Goal: Information Seeking & Learning: Learn about a topic

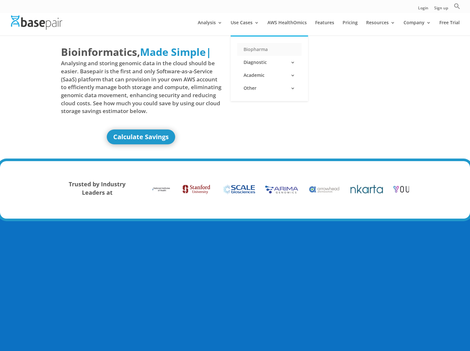
click at [269, 47] on link "Biopharma" at bounding box center [269, 49] width 65 height 13
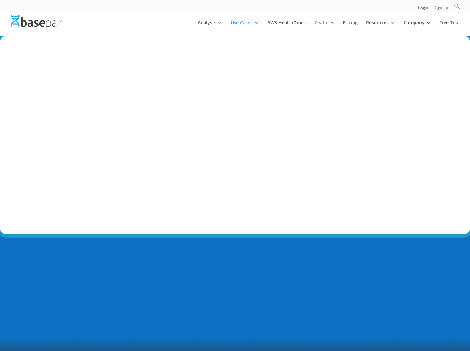
click at [330, 24] on link "Features" at bounding box center [324, 27] width 19 height 15
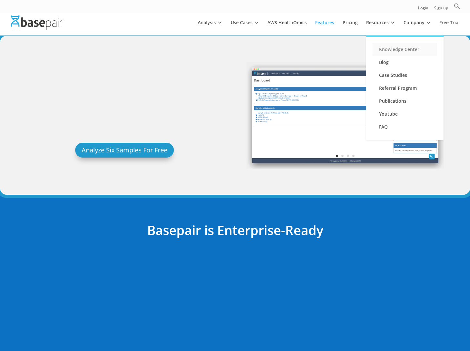
click at [400, 47] on link "Knowledge Center" at bounding box center [405, 49] width 65 height 13
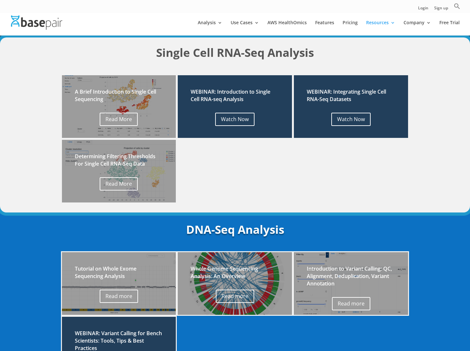
scroll to position [239, 0]
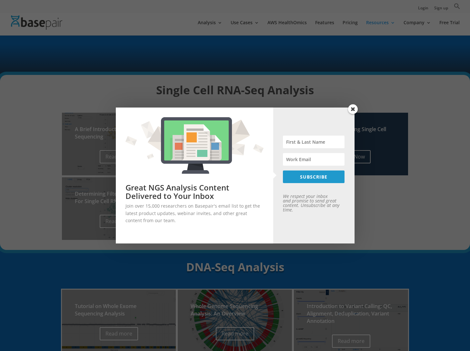
click at [353, 110] on span at bounding box center [353, 109] width 10 height 10
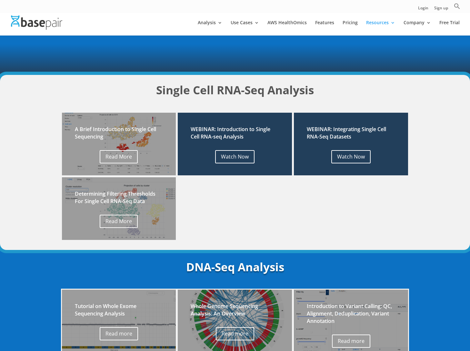
click at [352, 155] on link "Watch Now" at bounding box center [350, 156] width 39 height 13
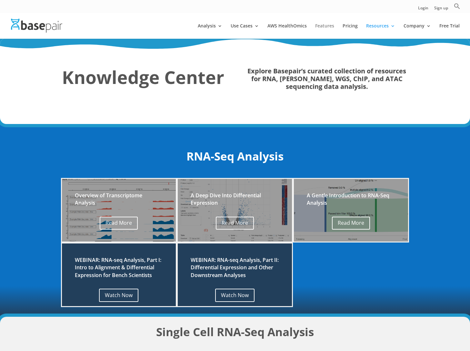
click at [331, 27] on link "Features" at bounding box center [324, 31] width 19 height 15
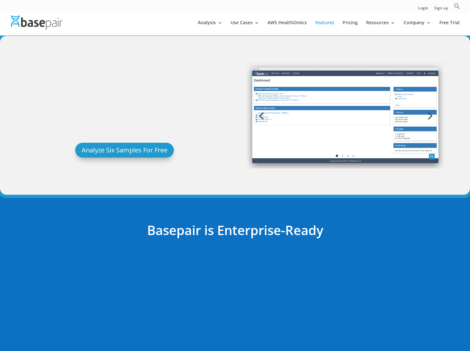
click at [432, 113] on link "Next" at bounding box center [429, 114] width 15 height 15
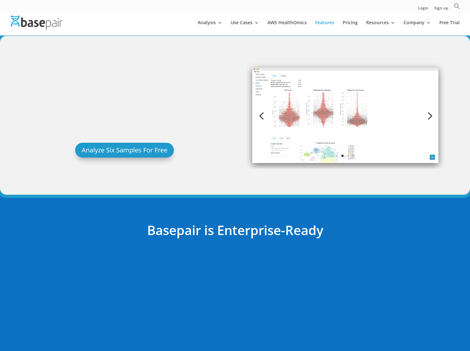
click at [432, 113] on link "Next" at bounding box center [429, 114] width 15 height 15
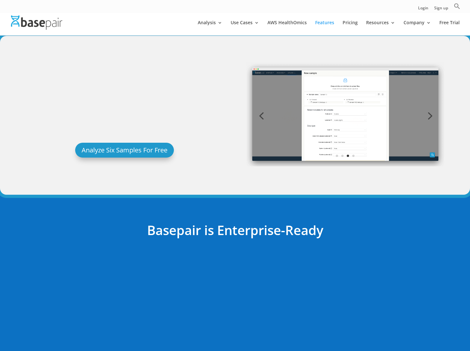
click at [432, 113] on link "Next" at bounding box center [429, 114] width 15 height 15
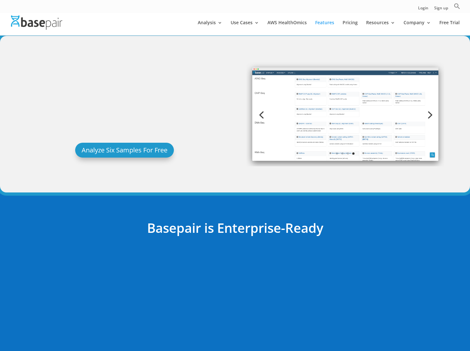
click at [432, 113] on link "Next" at bounding box center [429, 113] width 15 height 15
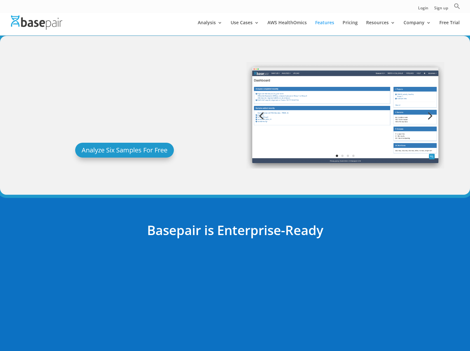
click at [432, 113] on link "Next" at bounding box center [429, 114] width 15 height 15
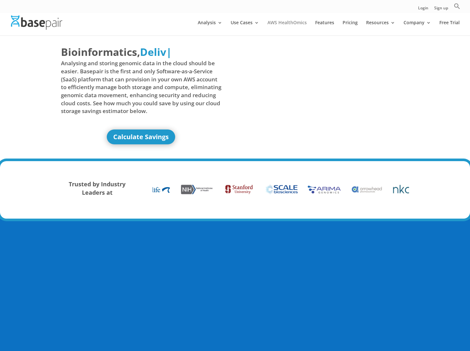
click at [301, 23] on link "AWS HealthOmics" at bounding box center [286, 27] width 39 height 15
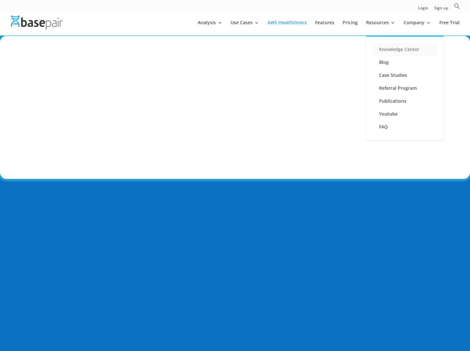
click at [395, 53] on link "Knowledge Center" at bounding box center [405, 49] width 65 height 13
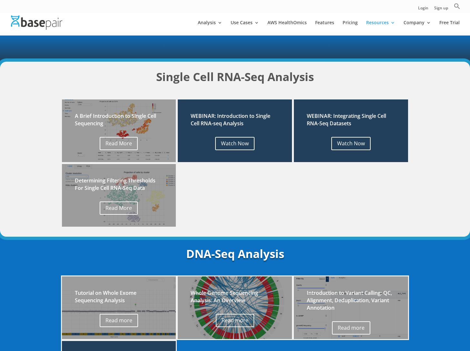
scroll to position [339, 0]
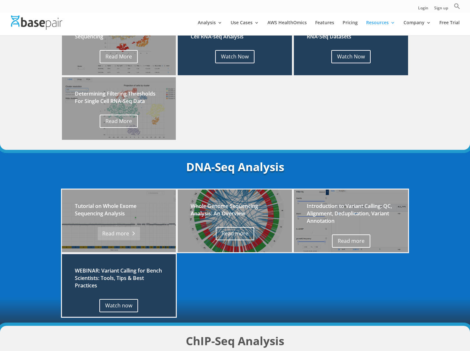
click at [111, 235] on link "Read more" at bounding box center [119, 233] width 42 height 13
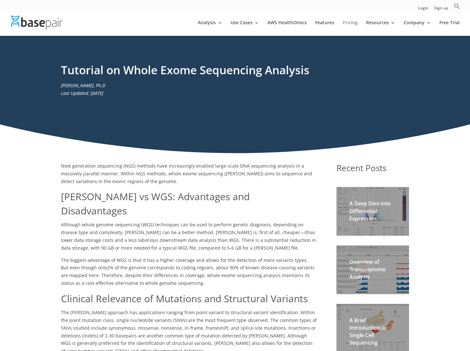
click at [354, 23] on link "Pricing" at bounding box center [350, 27] width 15 height 15
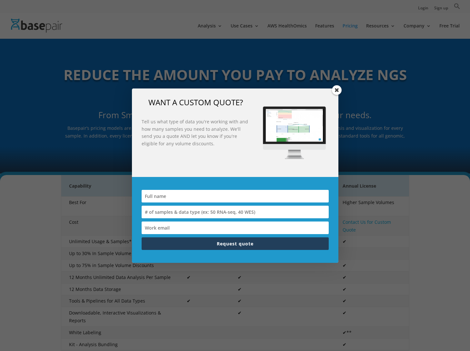
click at [336, 92] on span at bounding box center [337, 90] width 10 height 10
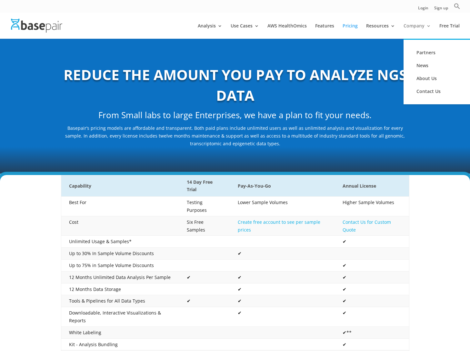
click at [412, 25] on link "Company" at bounding box center [417, 31] width 27 height 15
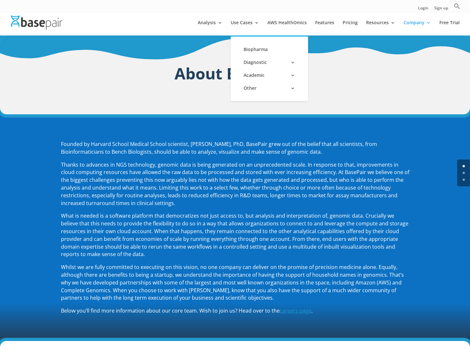
click at [265, 22] on li "Use Cases Biopharma Diagnostic Kit/Assay/Test Manufacturers Preimplantation Gen…" at bounding box center [248, 27] width 35 height 15
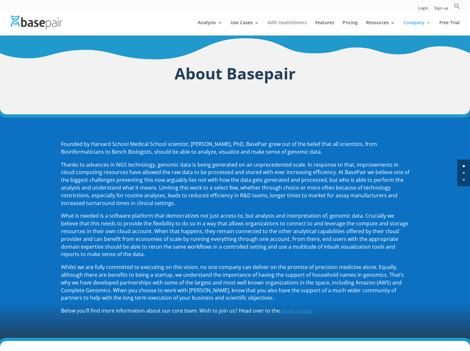
click at [277, 22] on link "AWS HealthOmics" at bounding box center [286, 27] width 39 height 15
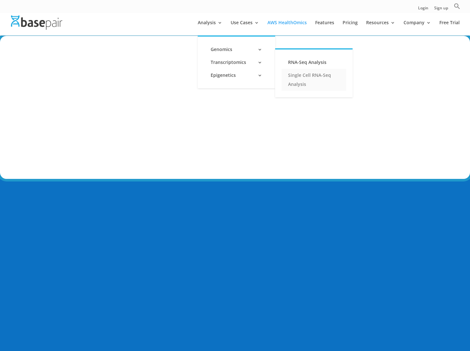
click at [297, 84] on link "Single Cell RNA-Seq Analysis" at bounding box center [314, 80] width 65 height 22
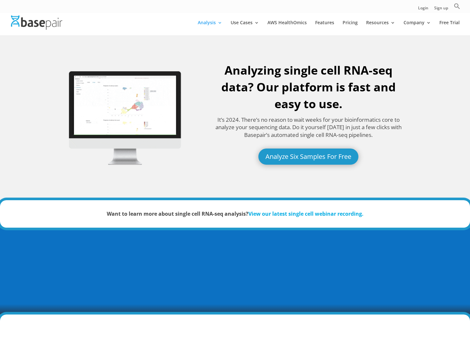
click at [46, 26] on img at bounding box center [36, 22] width 51 height 14
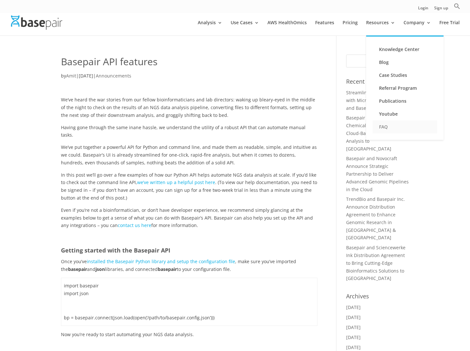
click at [385, 130] on link "FAQ" at bounding box center [405, 126] width 65 height 13
